Goal: Use online tool/utility

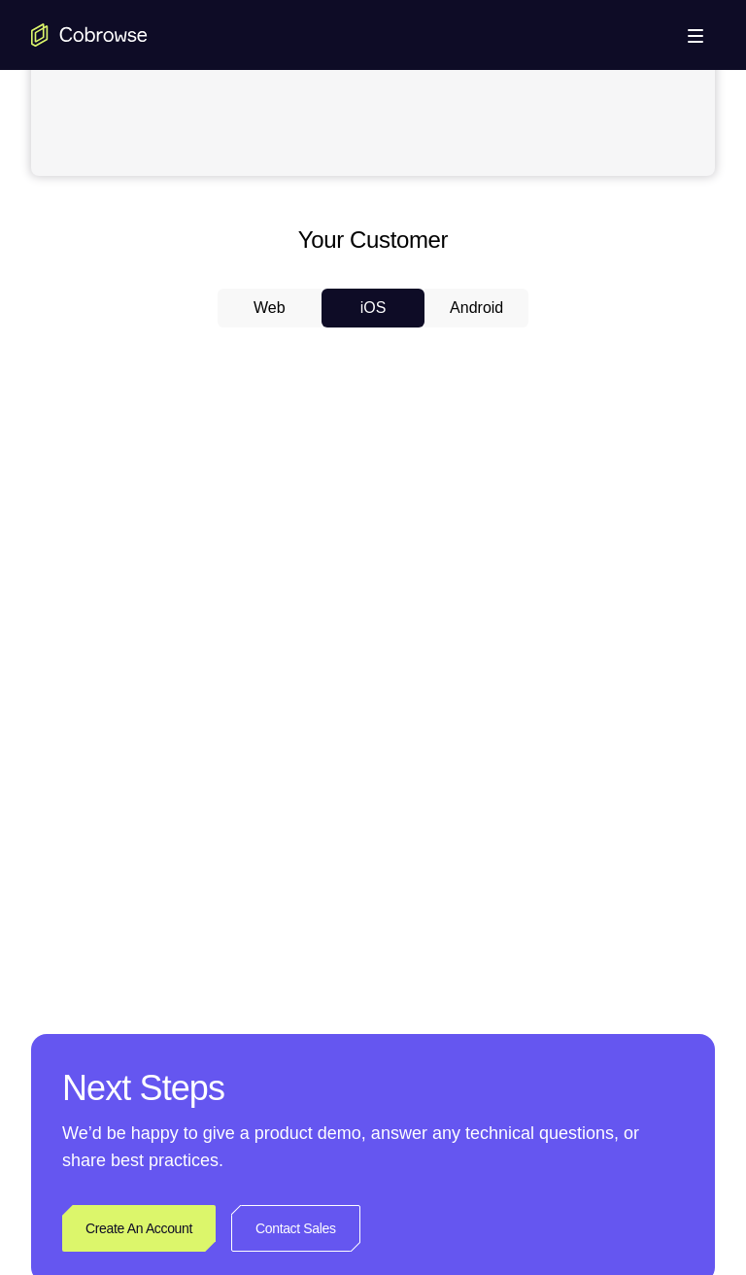
scroll to position [742, 0]
click at [486, 301] on button "Android" at bounding box center [477, 309] width 104 height 39
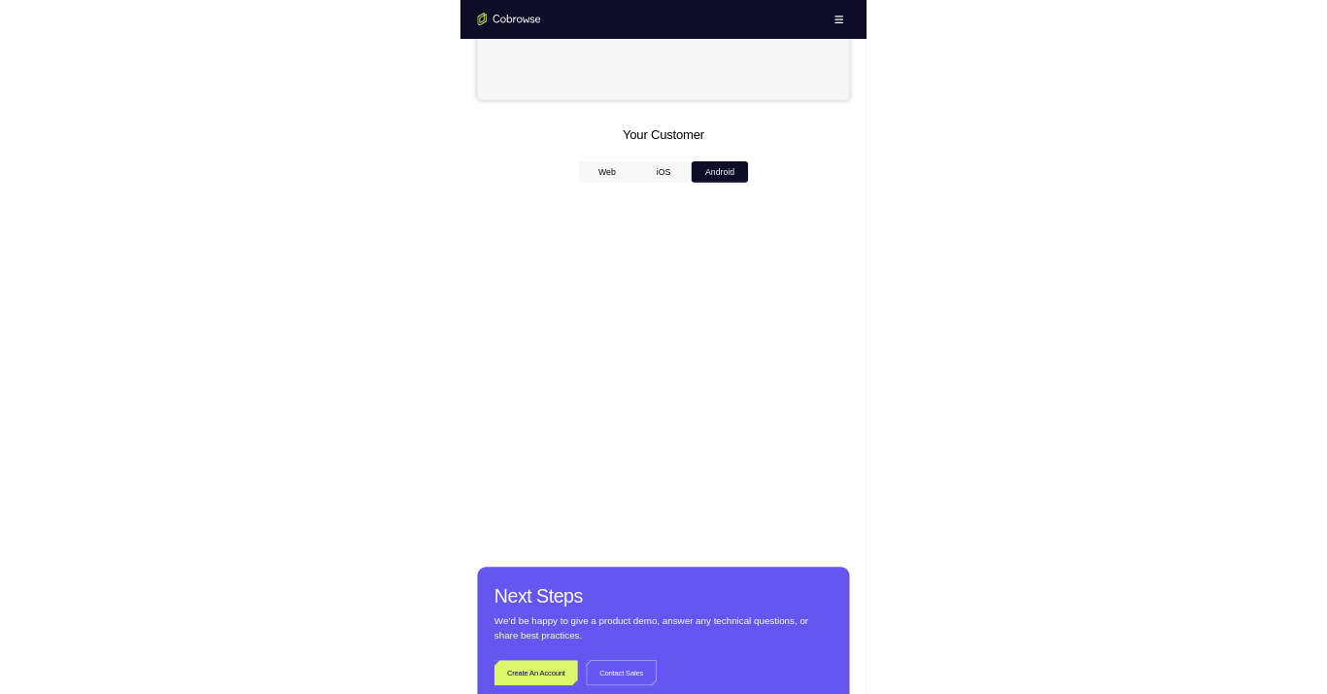
scroll to position [737, 0]
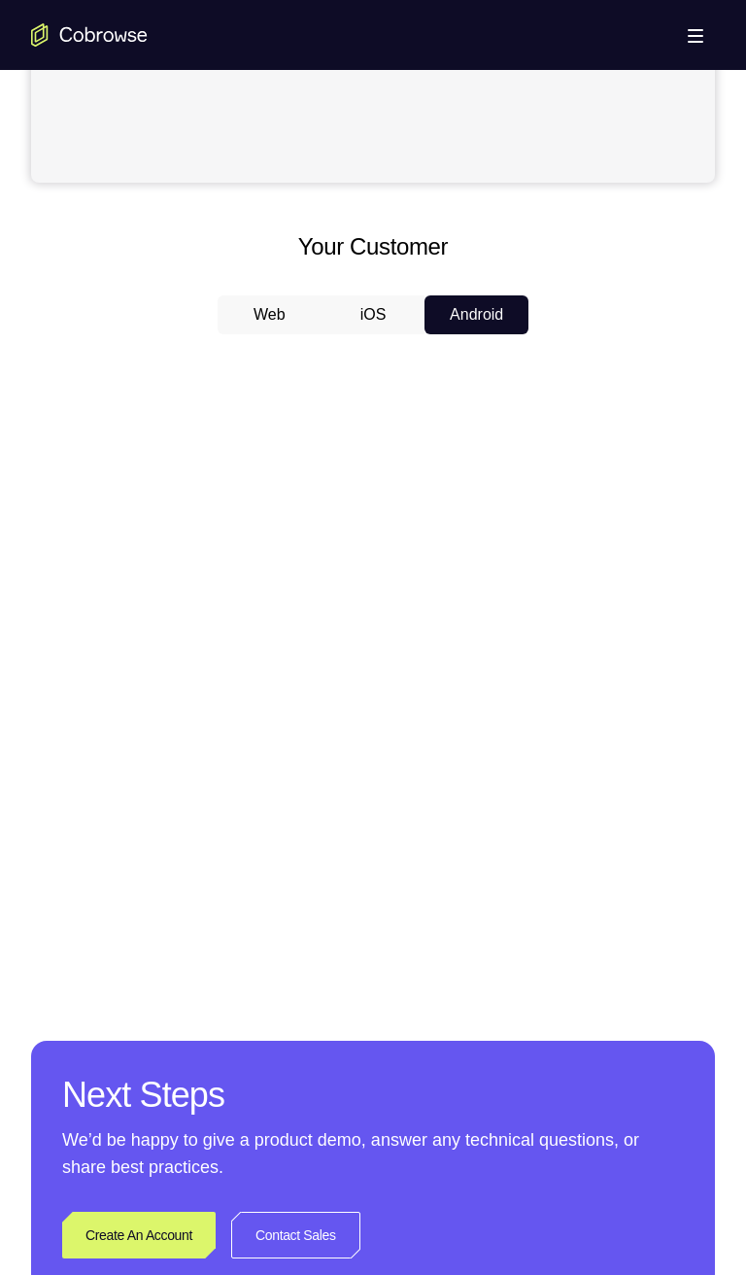
click at [386, 309] on button "iOS" at bounding box center [374, 314] width 104 height 39
click at [496, 316] on button "Android" at bounding box center [477, 314] width 104 height 39
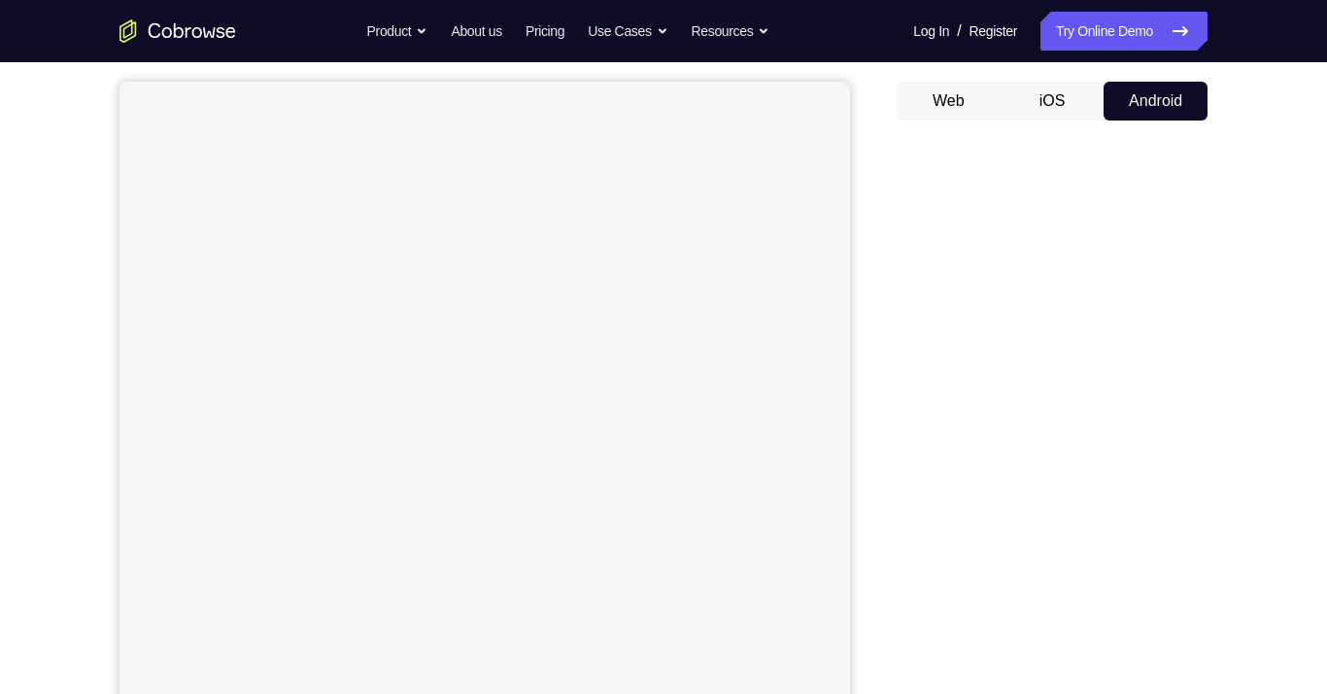
scroll to position [172, 0]
click at [745, 103] on button "iOS" at bounding box center [1053, 100] width 104 height 39
click at [745, 93] on button "Android" at bounding box center [1156, 100] width 104 height 39
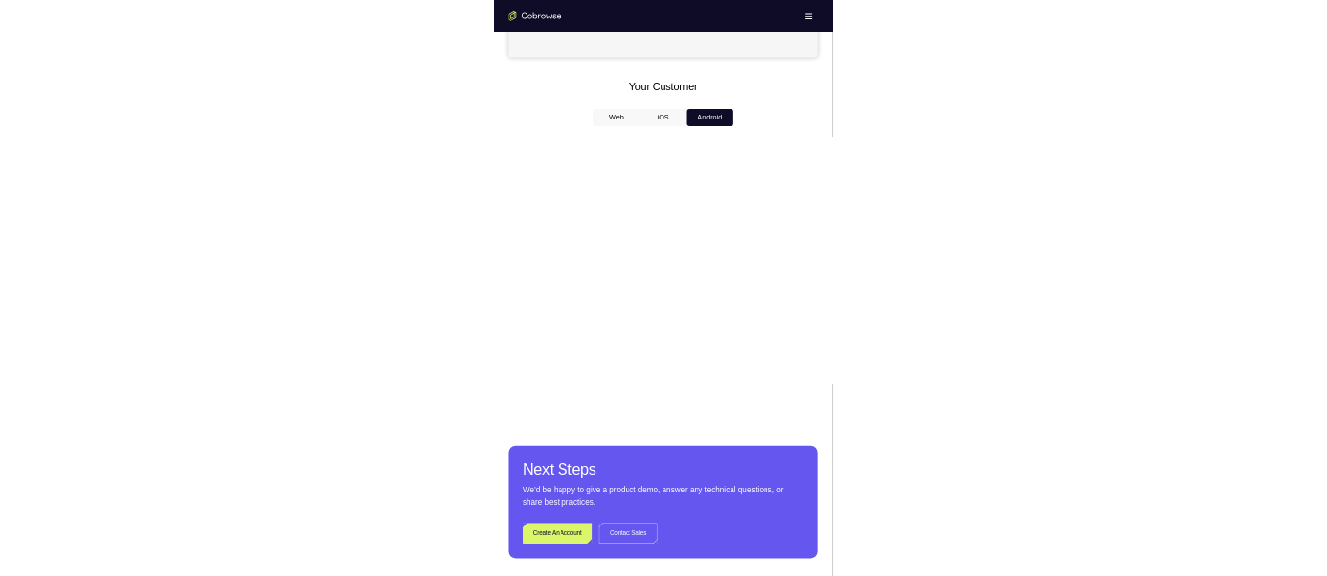
scroll to position [790, 0]
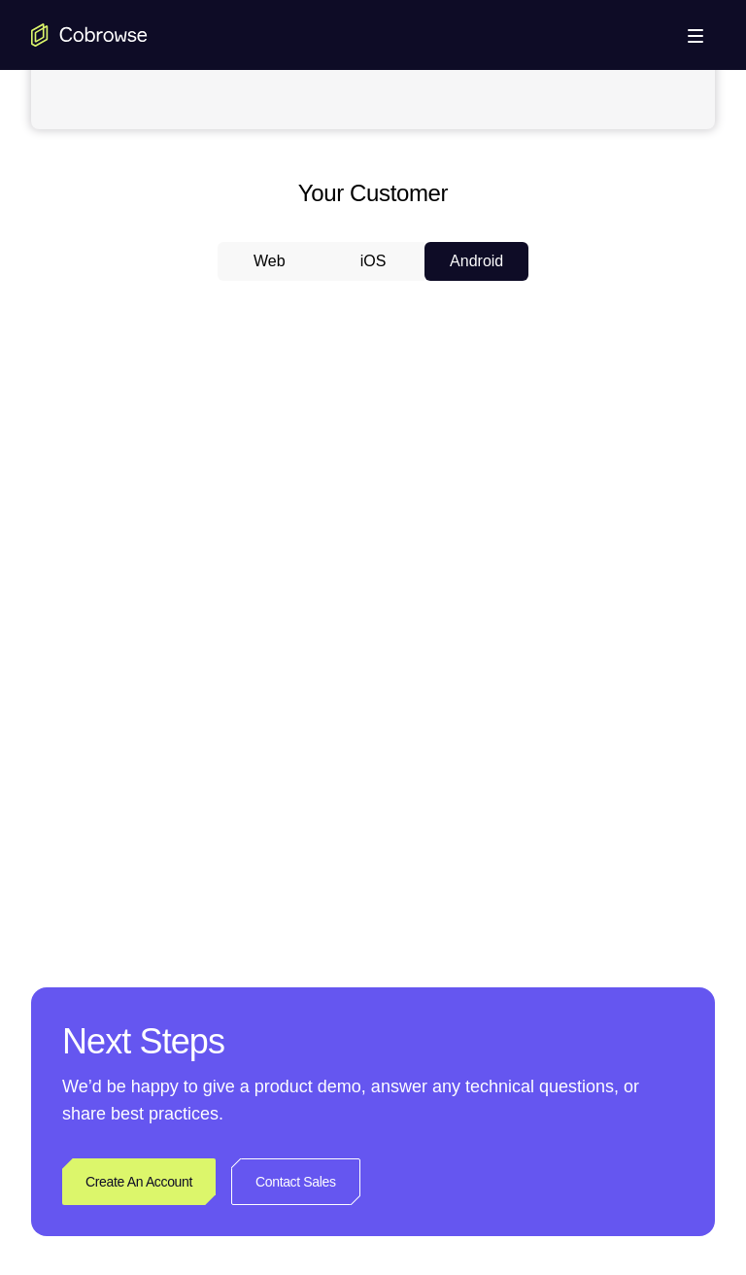
click at [552, 641] on div at bounding box center [373, 595] width 684 height 598
click at [539, 738] on div at bounding box center [373, 595] width 684 height 598
click at [552, 824] on div at bounding box center [373, 595] width 684 height 598
click at [382, 263] on button "iOS" at bounding box center [374, 261] width 104 height 39
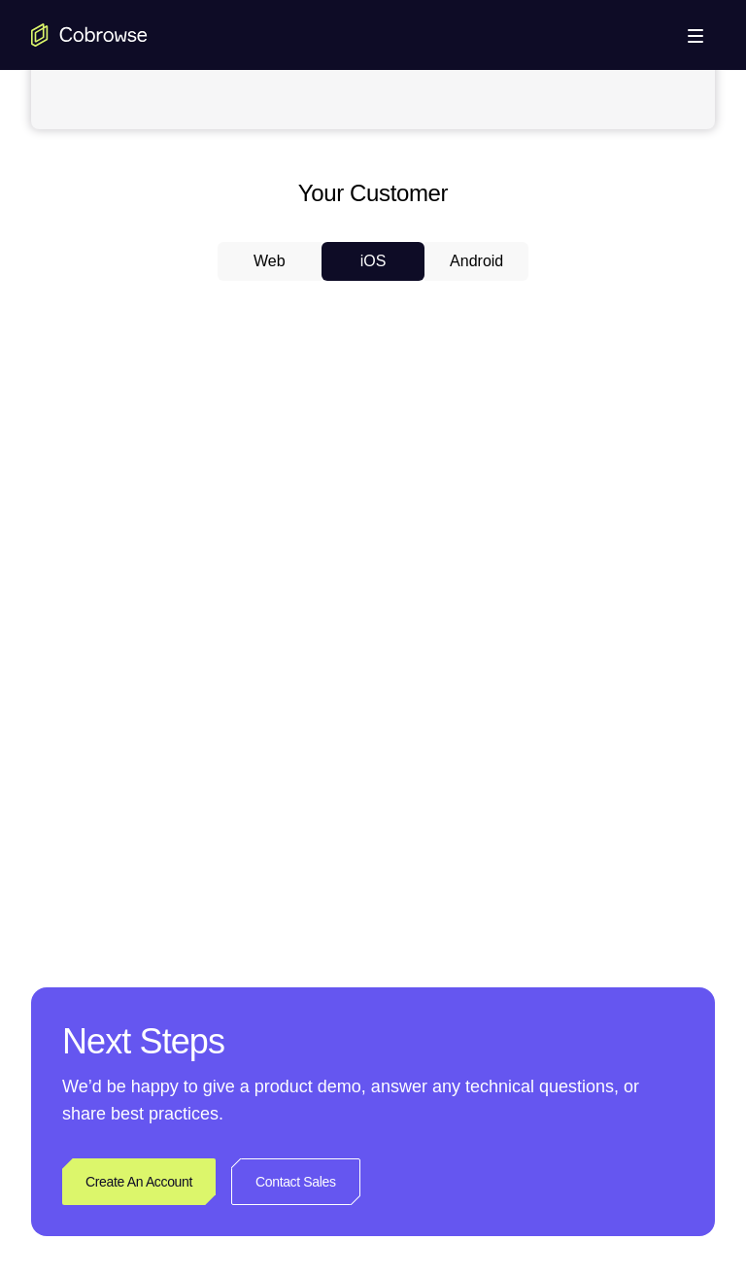
click at [486, 264] on button "Android" at bounding box center [477, 261] width 104 height 39
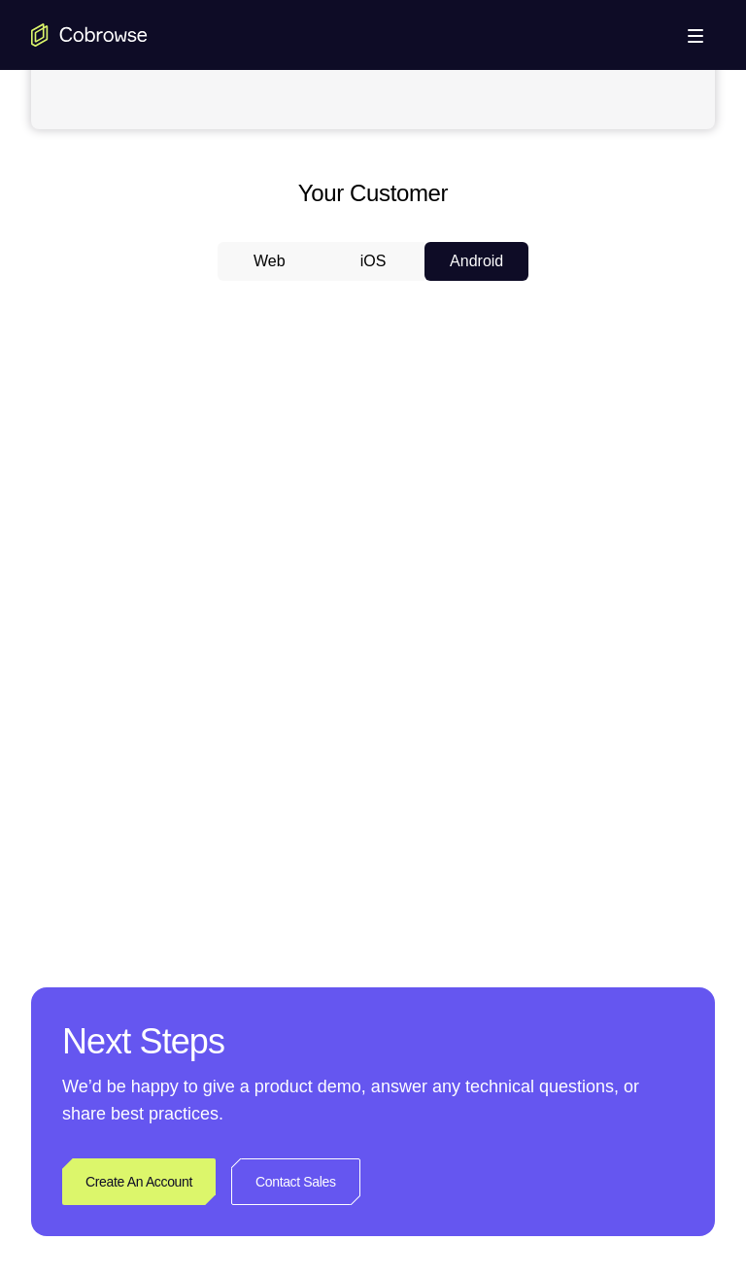
click at [374, 265] on button "iOS" at bounding box center [374, 261] width 104 height 39
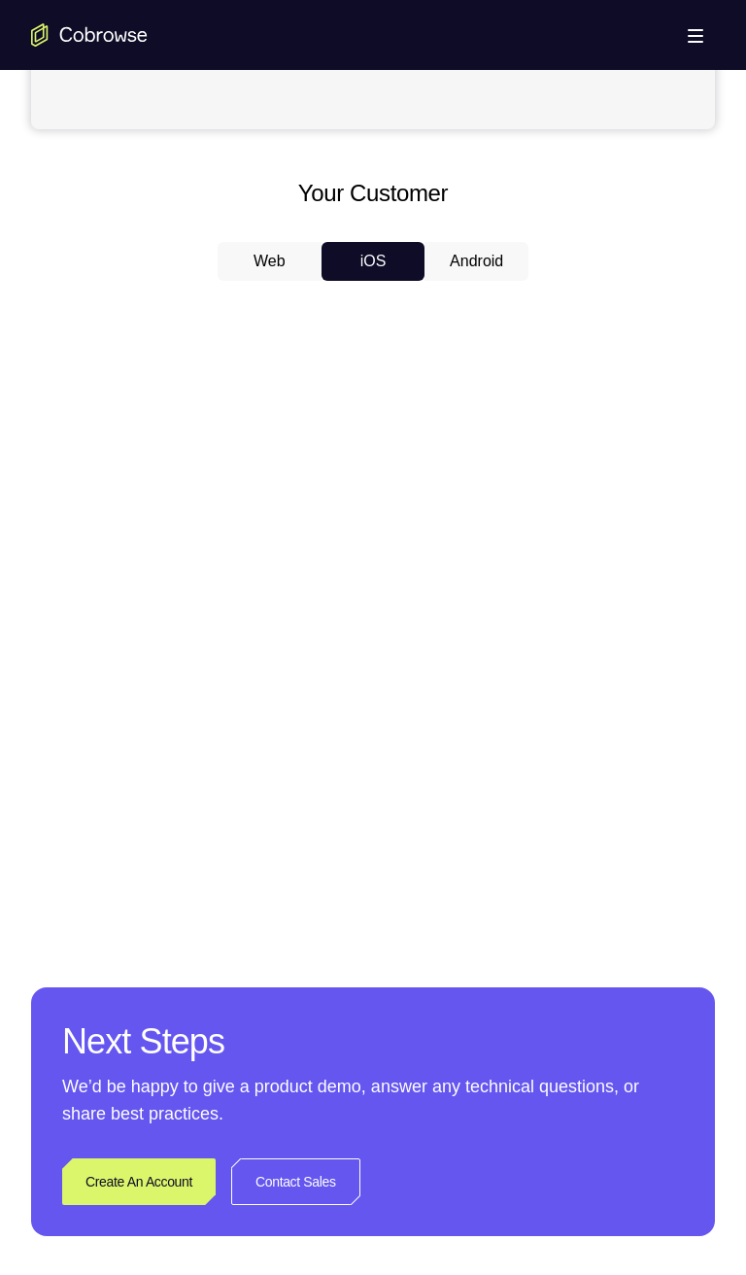
click at [483, 257] on button "Android" at bounding box center [477, 261] width 104 height 39
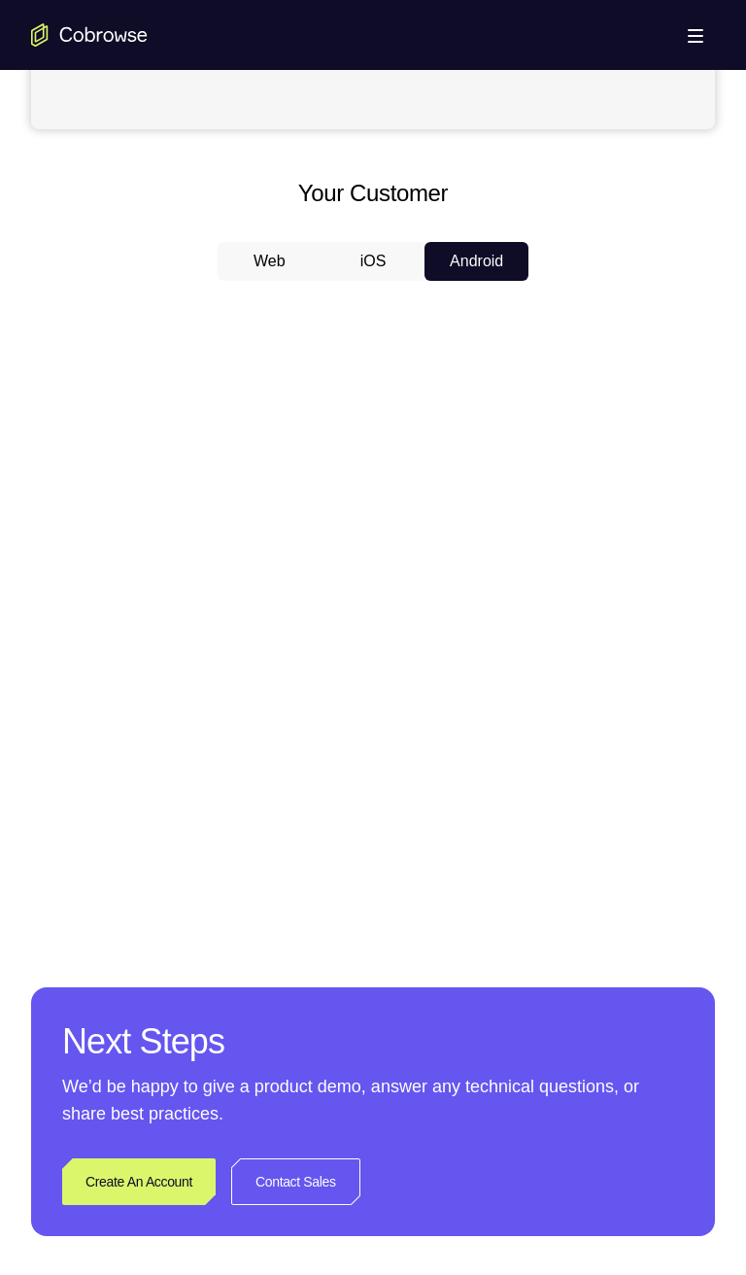
click at [538, 794] on div at bounding box center [373, 595] width 684 height 598
